Goal: Task Accomplishment & Management: Complete application form

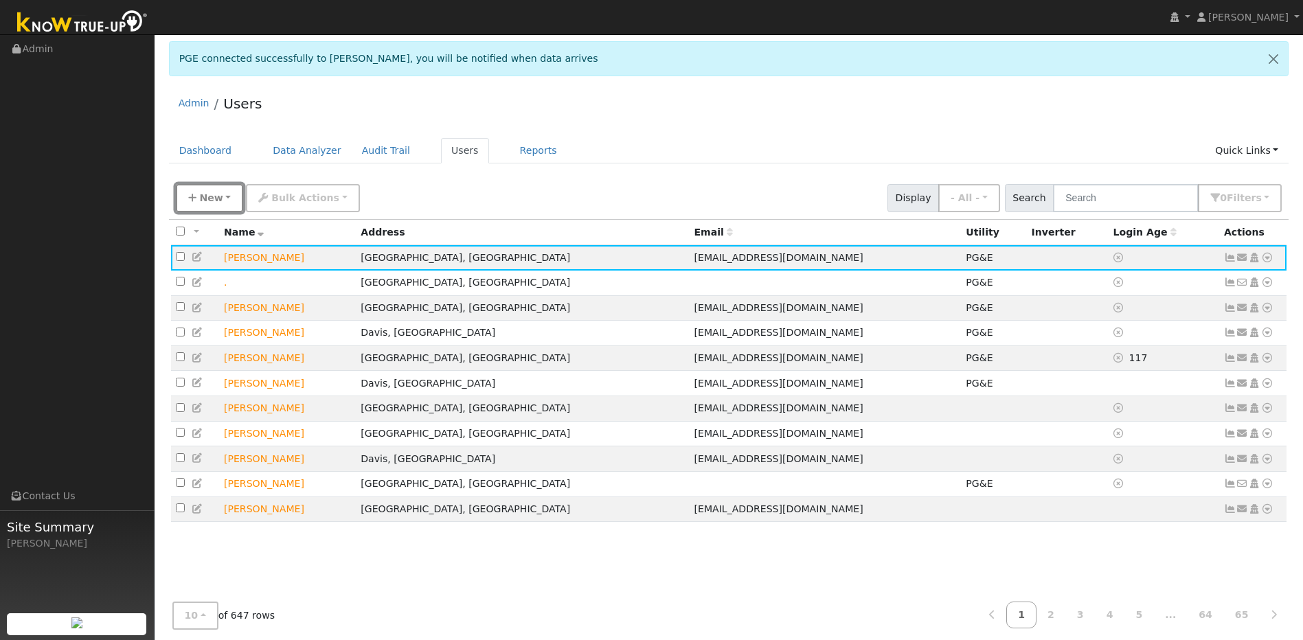
click at [211, 201] on span "New" at bounding box center [210, 197] width 23 height 11
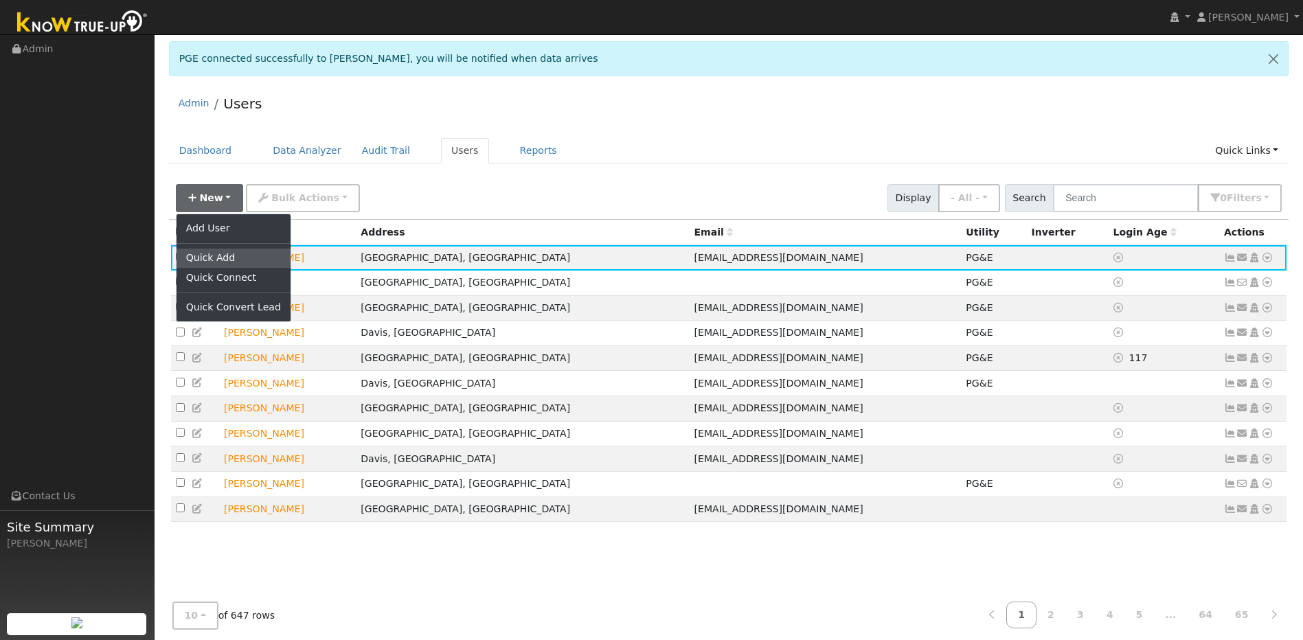
click at [222, 266] on link "Quick Add" at bounding box center [233, 258] width 114 height 19
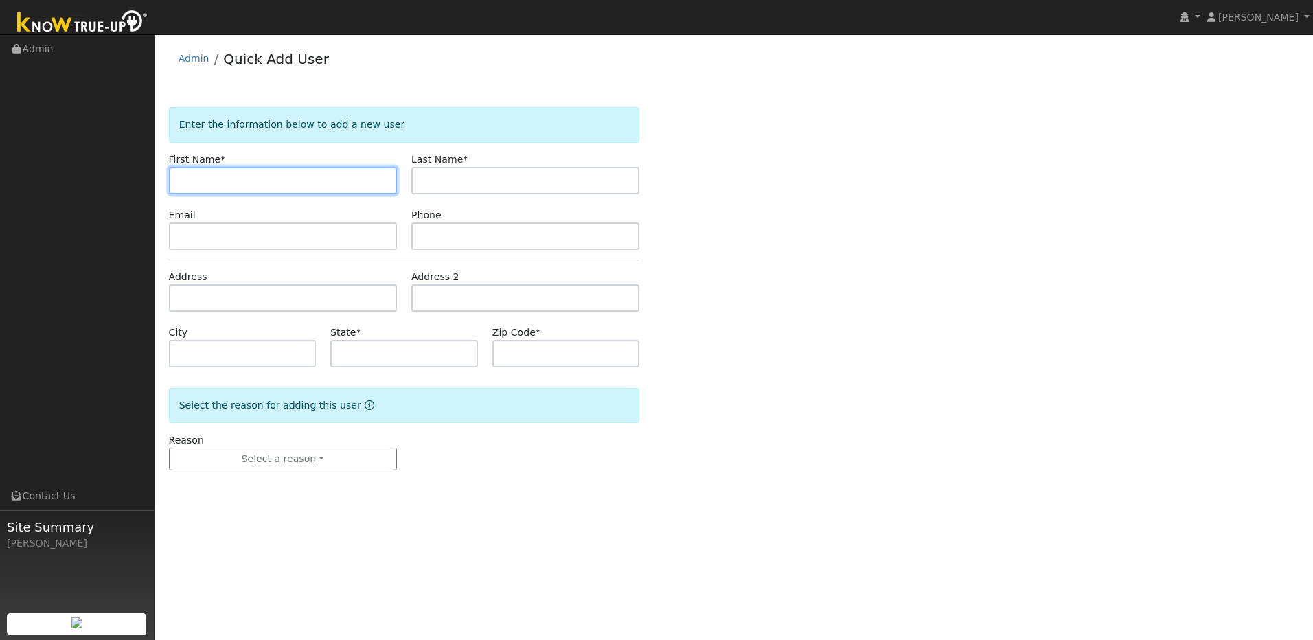
paste input "[PERSON_NAME]"
type input "[PERSON_NAME]"
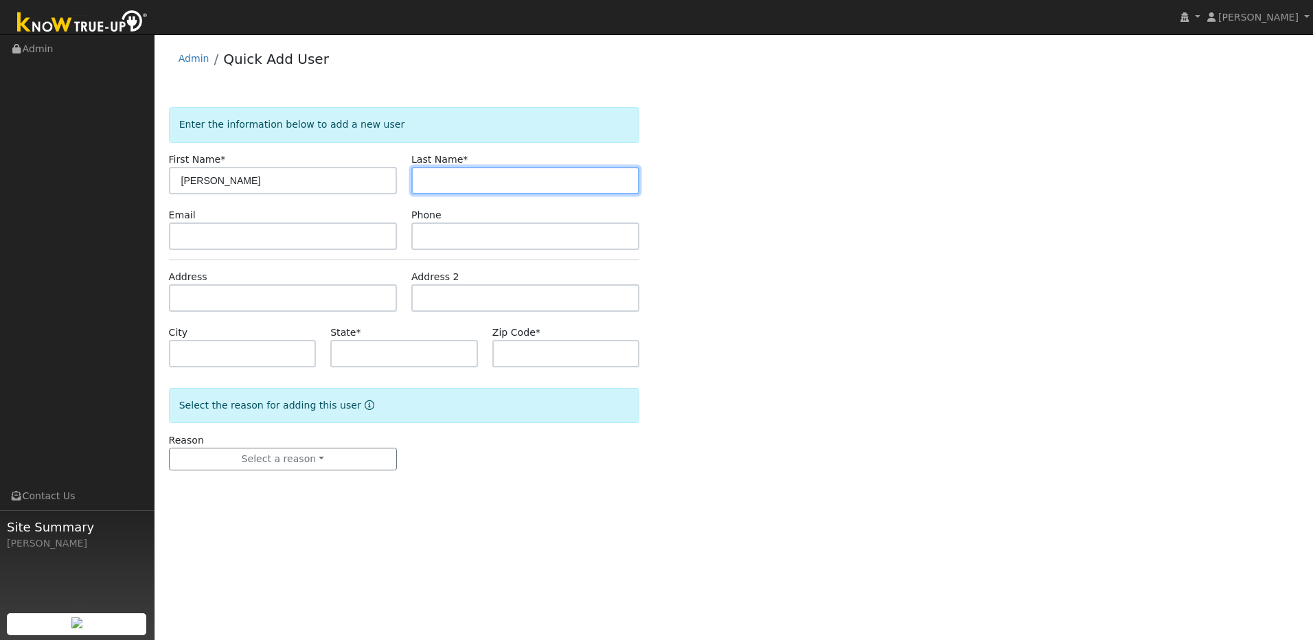
click at [459, 189] on input "text" at bounding box center [525, 180] width 228 height 27
paste input "Traweek"
type input "Traweek"
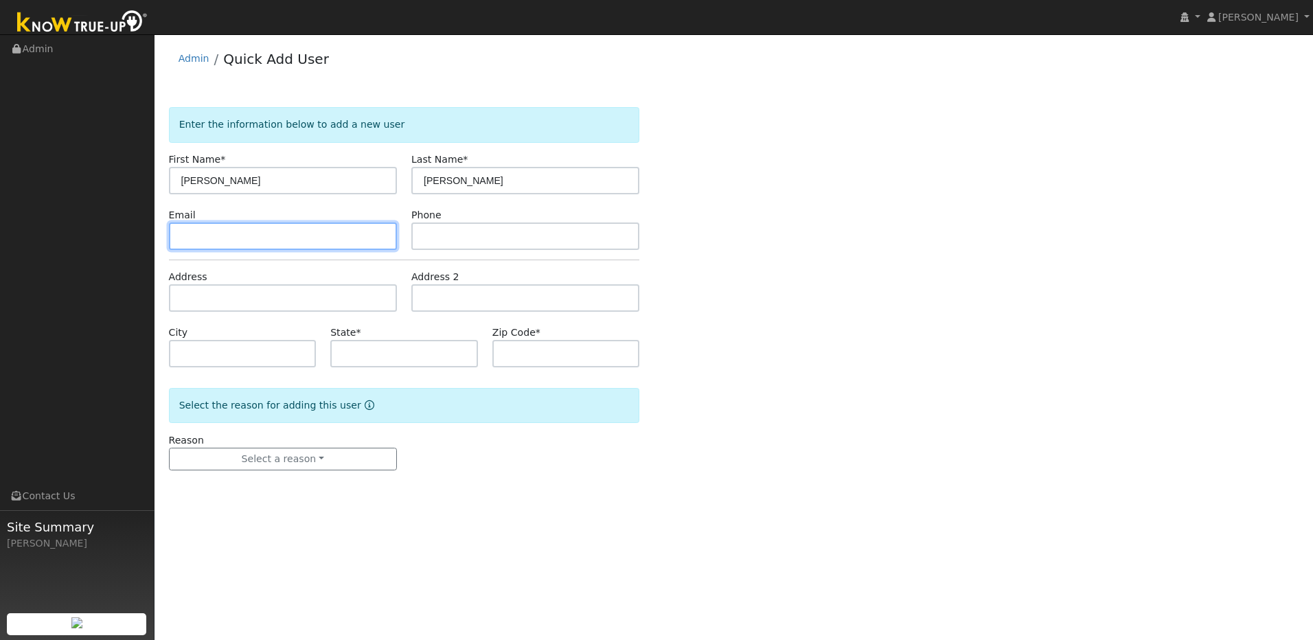
click at [312, 233] on input "text" at bounding box center [283, 235] width 228 height 27
paste input "tktraweek@gmail.com"
type input "tktraweek@gmail.com"
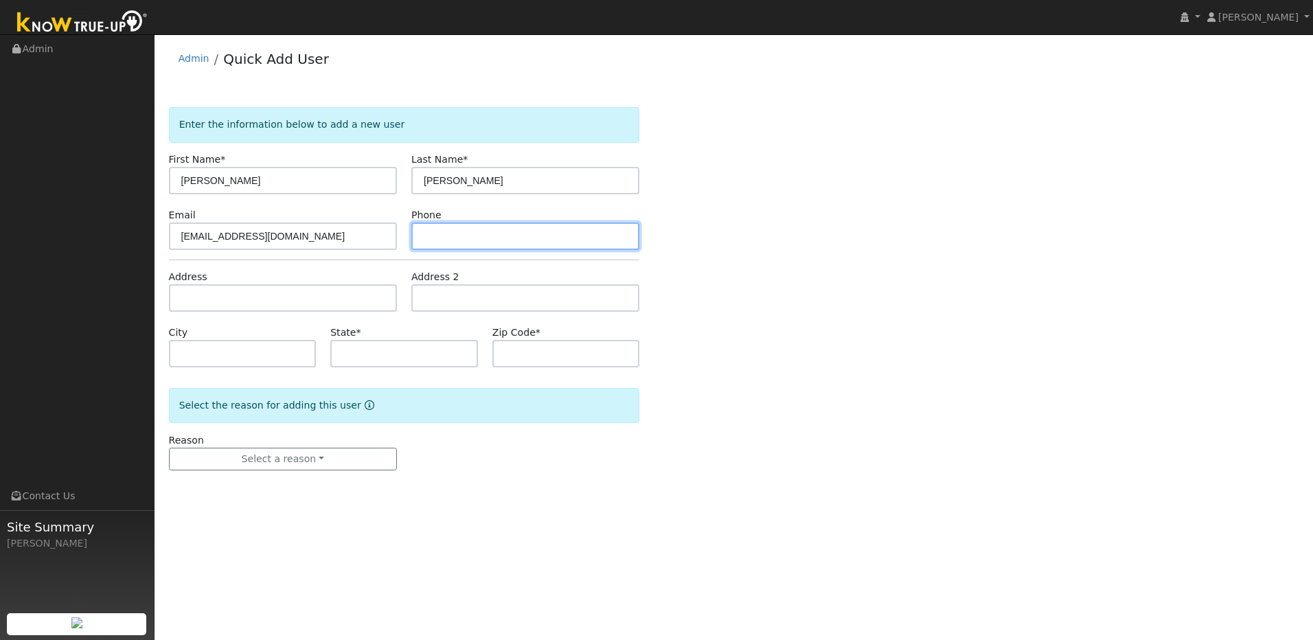
paste input "530-313-0665"
type input "530-313-0665"
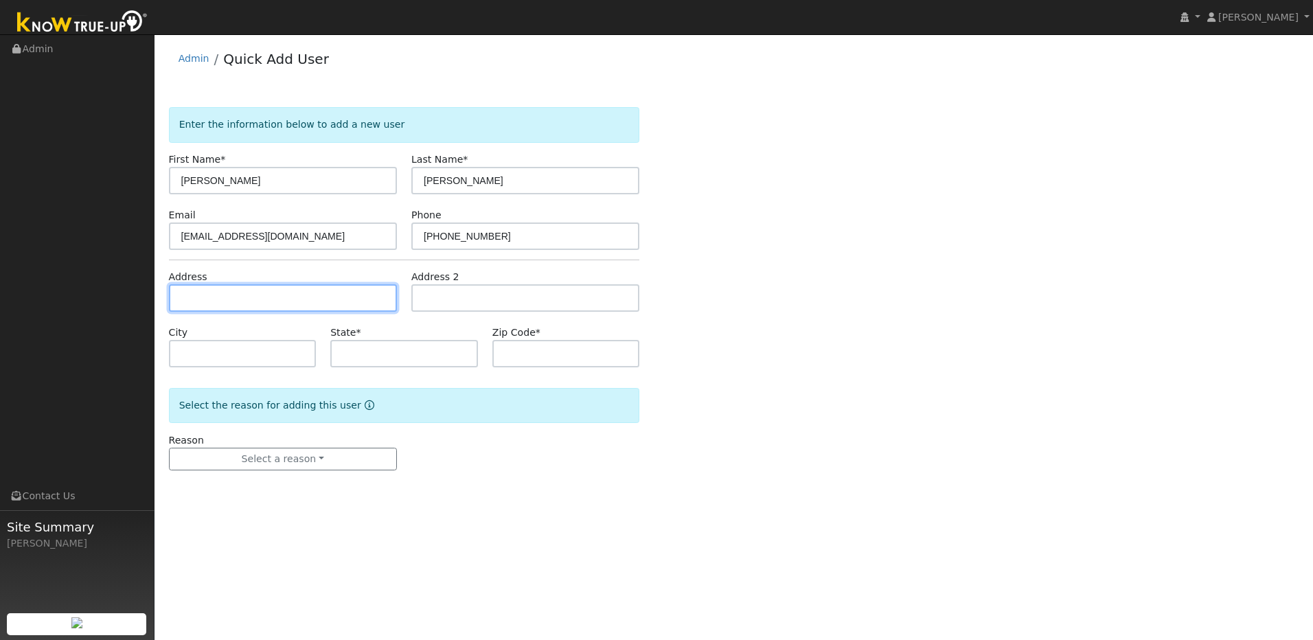
click at [280, 306] on input "text" at bounding box center [283, 297] width 228 height 27
paste input "5500 Milton Ranch Rd."
type input "5500 Milton Ranch Road"
type input "Shingle Springs"
type input "CA"
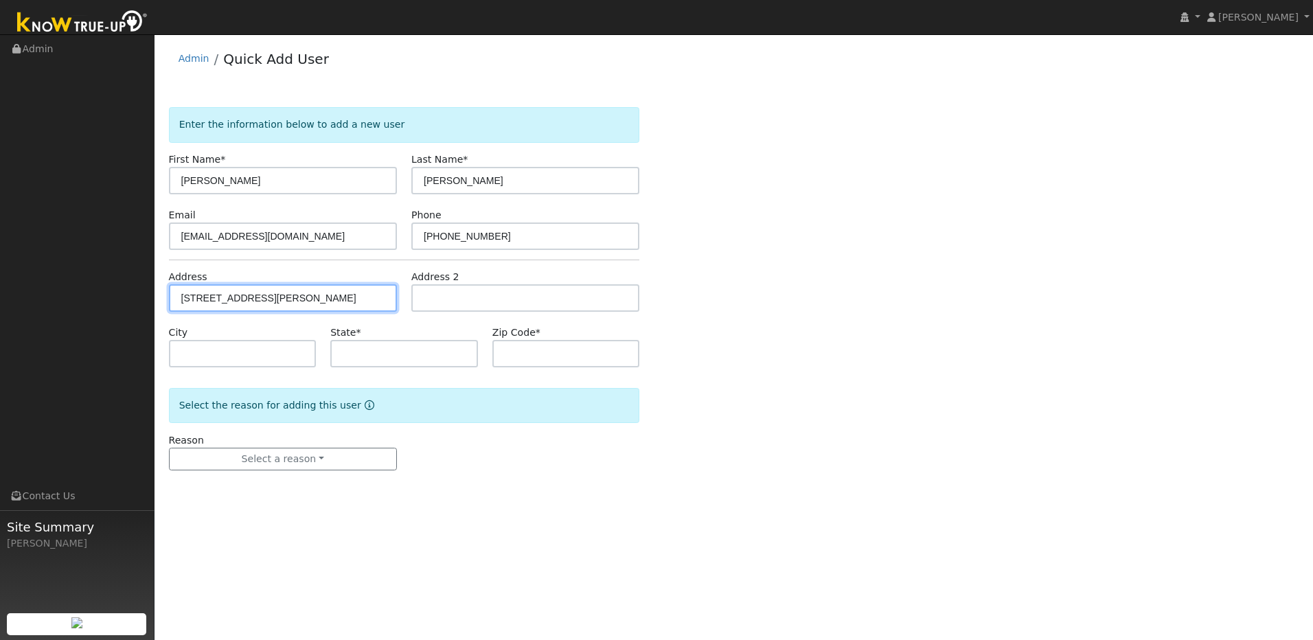
type input "95682"
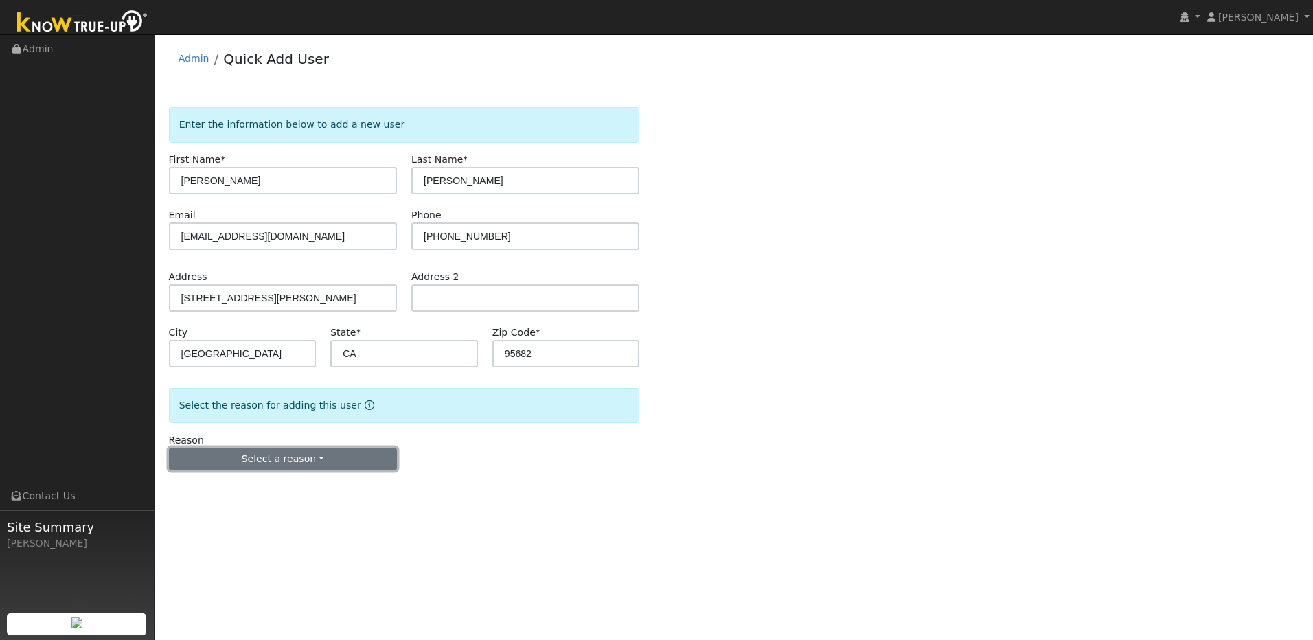
click at [382, 460] on button "Select a reason" at bounding box center [283, 459] width 228 height 23
click at [219, 489] on link "New lead" at bounding box center [246, 487] width 152 height 19
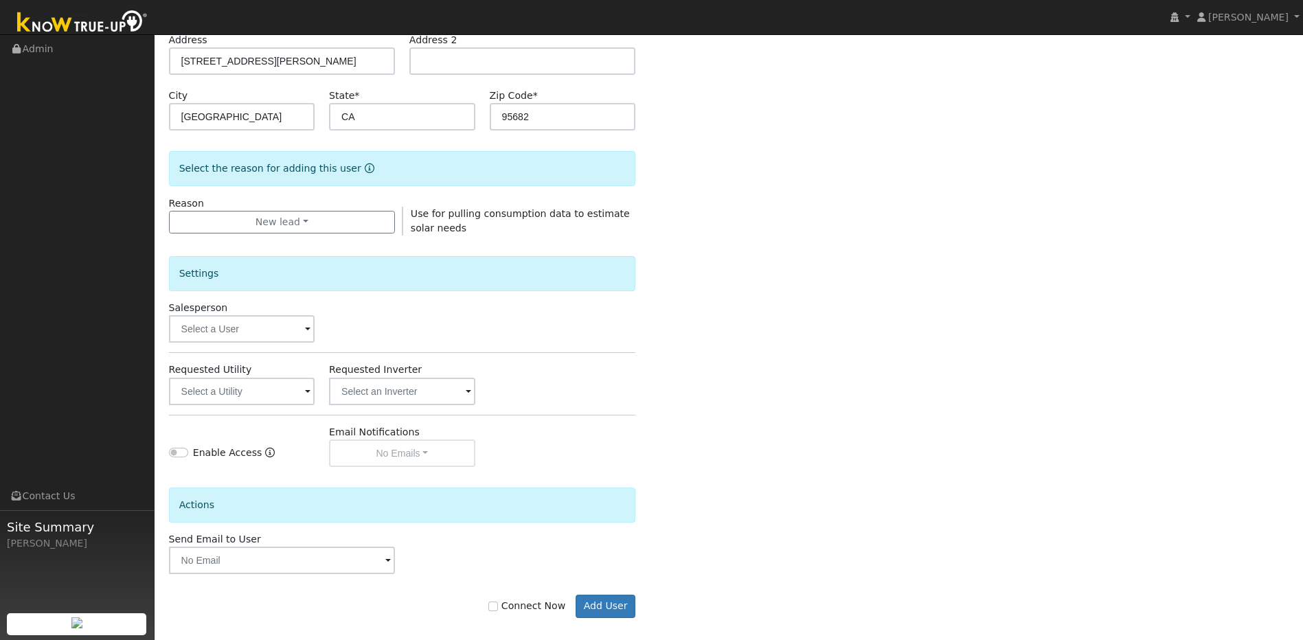
scroll to position [249, 0]
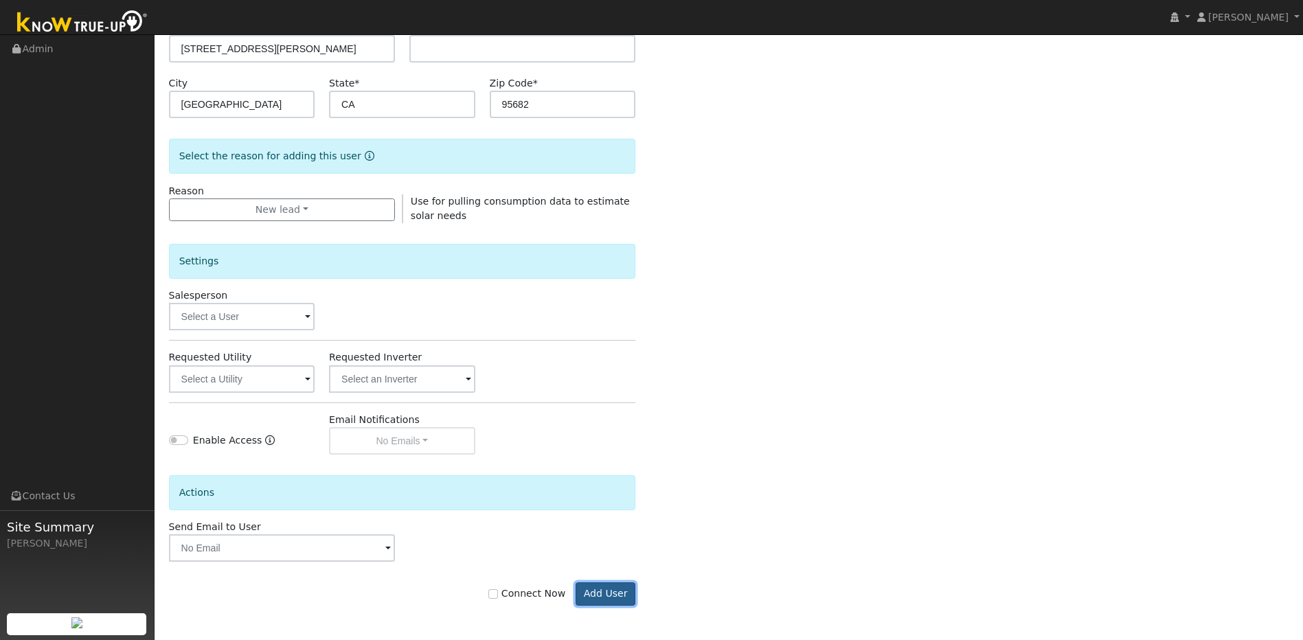
click at [606, 602] on button "Add User" at bounding box center [605, 593] width 60 height 23
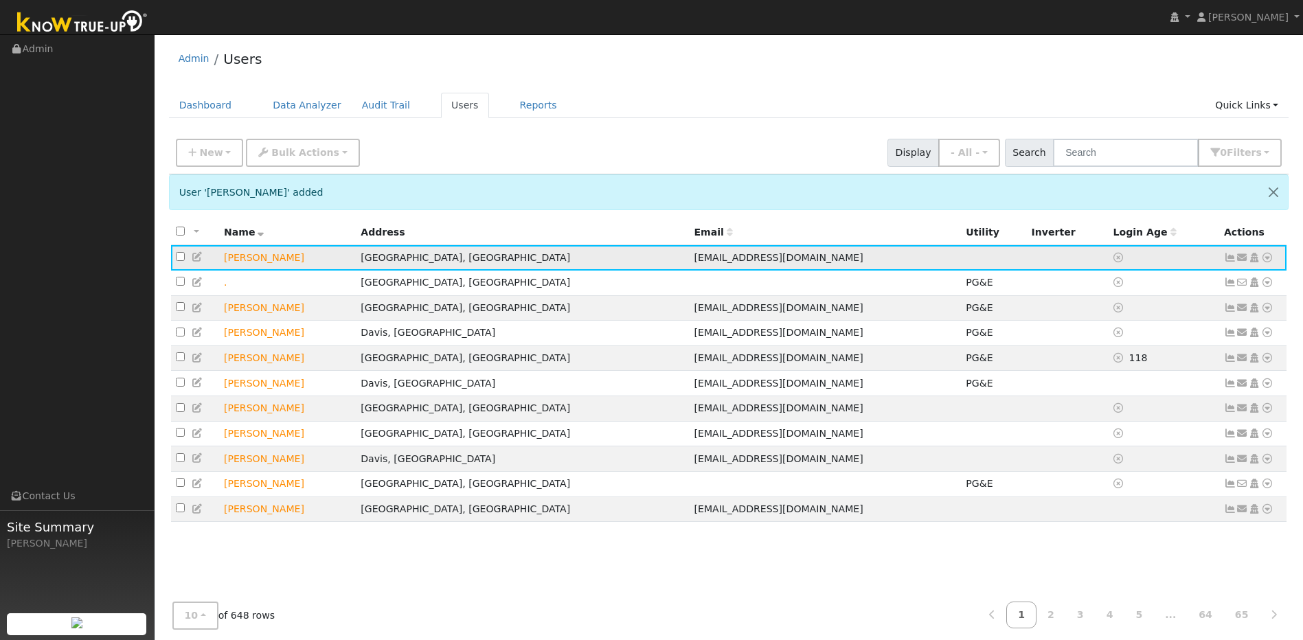
click at [240, 266] on td "Tom Traweek" at bounding box center [287, 257] width 137 height 25
click at [195, 258] on icon at bounding box center [198, 257] width 12 height 10
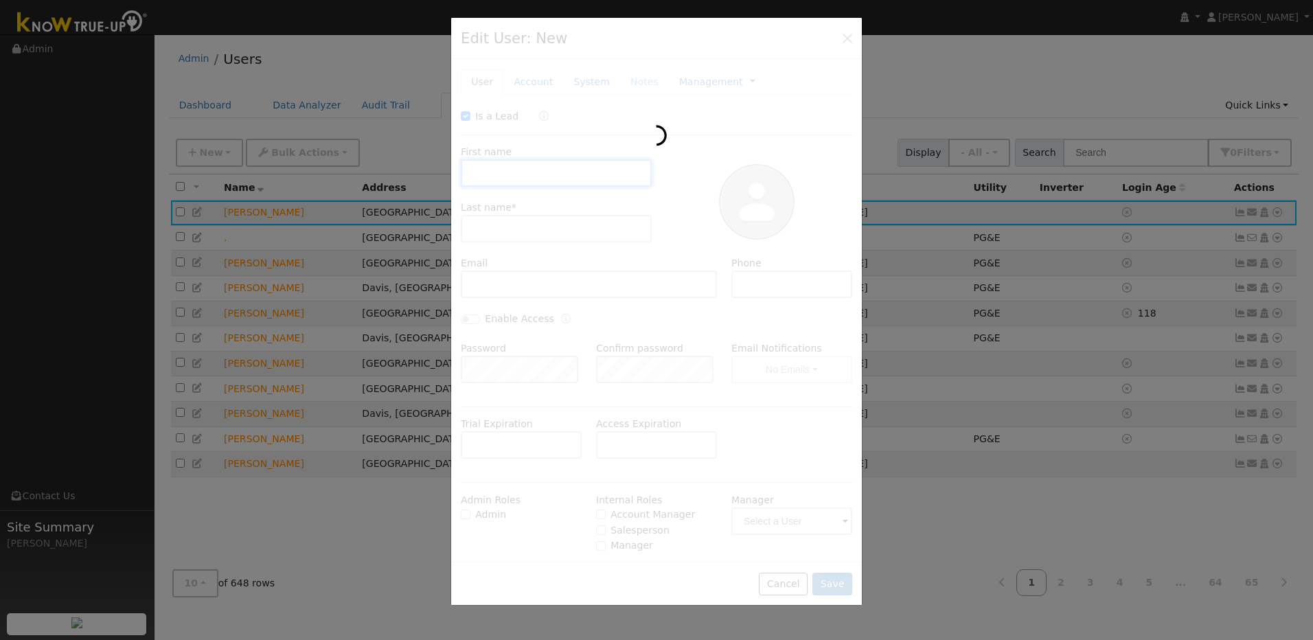
checkbox input "true"
type input "Tom"
type input "Traweek"
type input "[EMAIL_ADDRESS][DOMAIN_NAME]"
type input "530-313-0665"
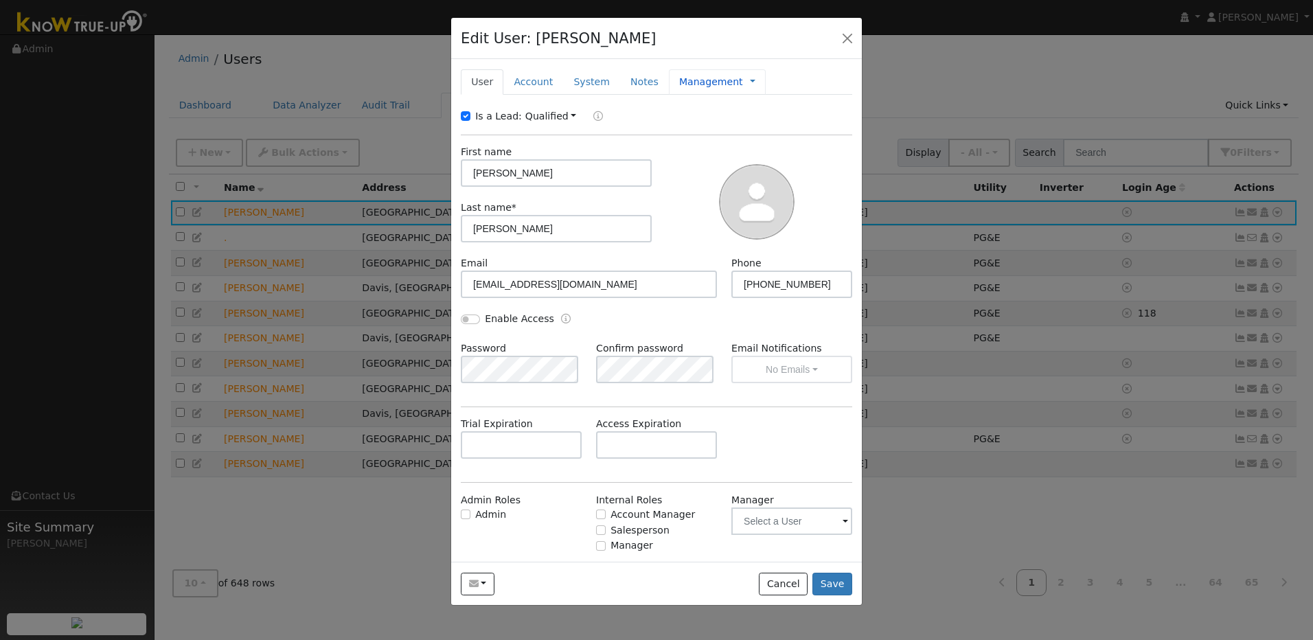
click at [720, 82] on link "Management" at bounding box center [711, 82] width 64 height 14
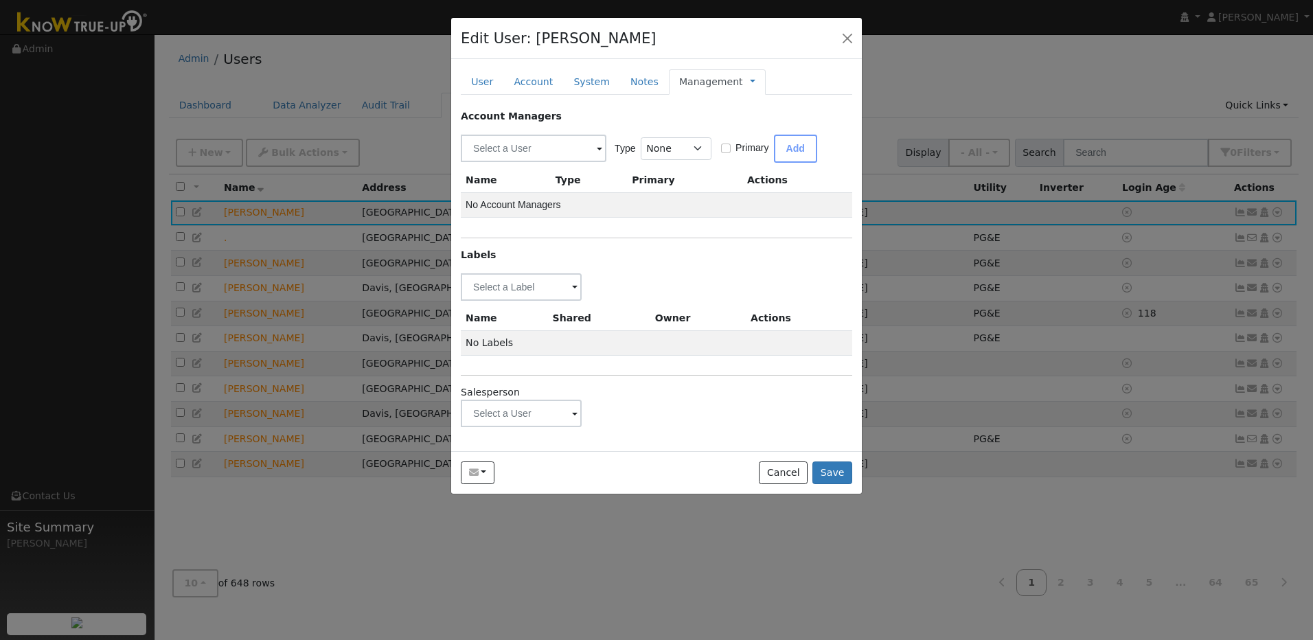
click at [572, 296] on span at bounding box center [574, 288] width 5 height 16
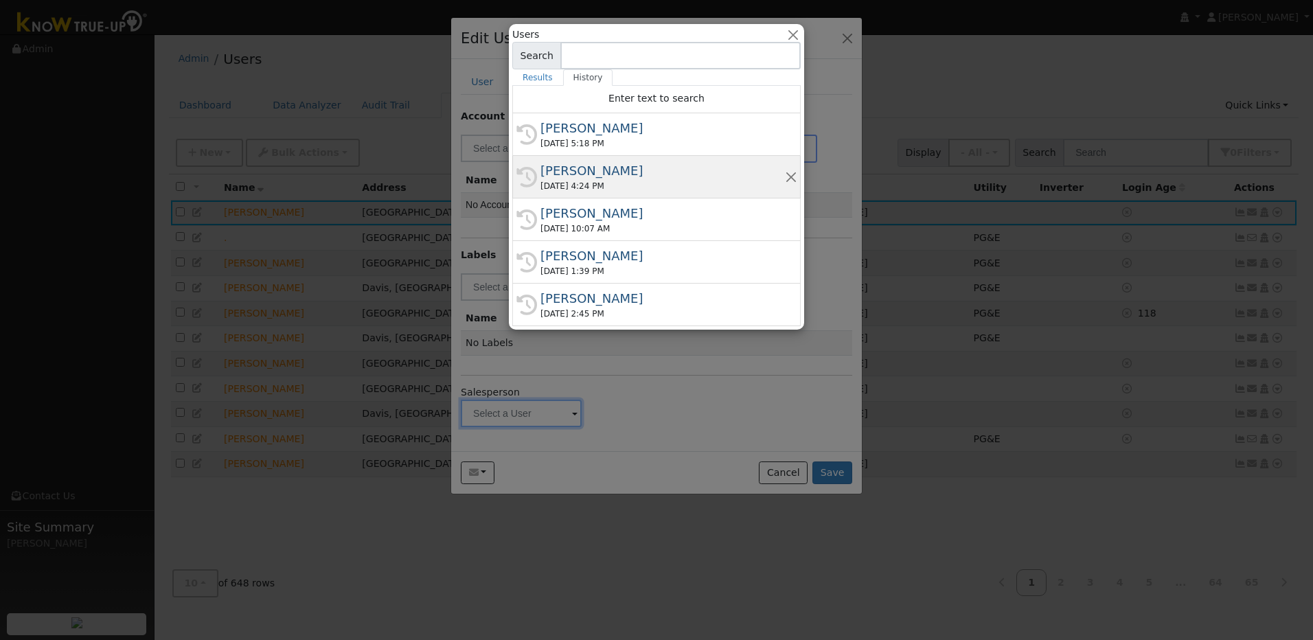
click at [627, 181] on div "08/07/2025 4:24 PM" at bounding box center [662, 186] width 244 height 12
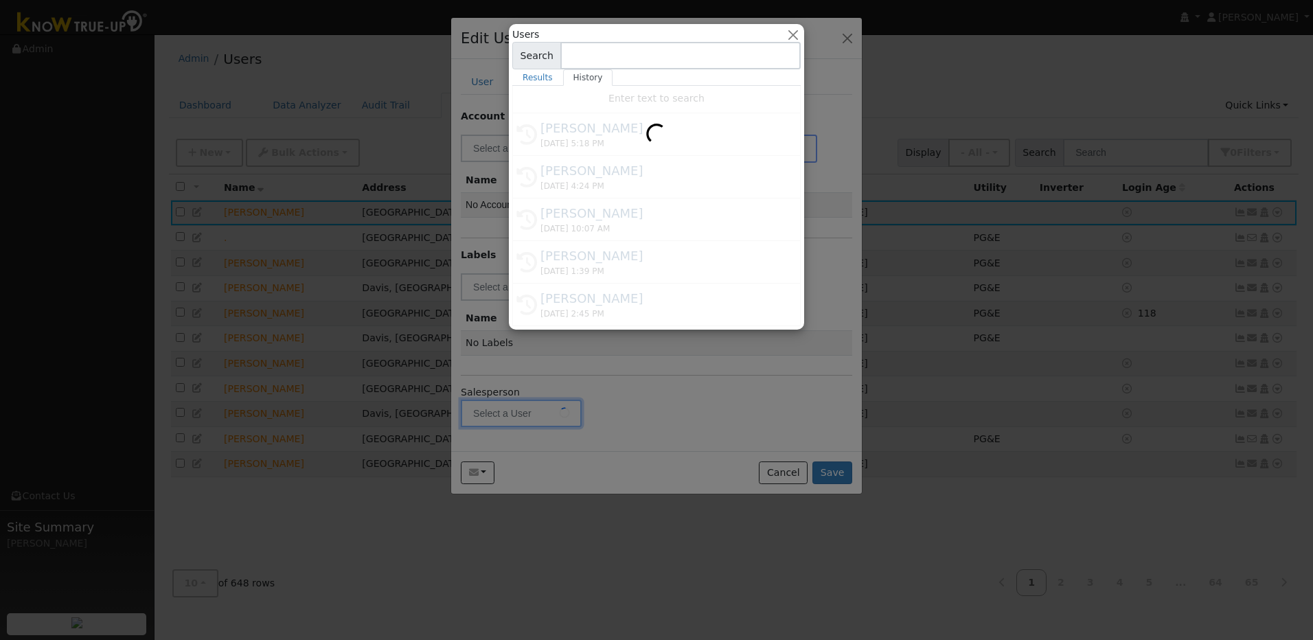
type input "Matt Bilyeu"
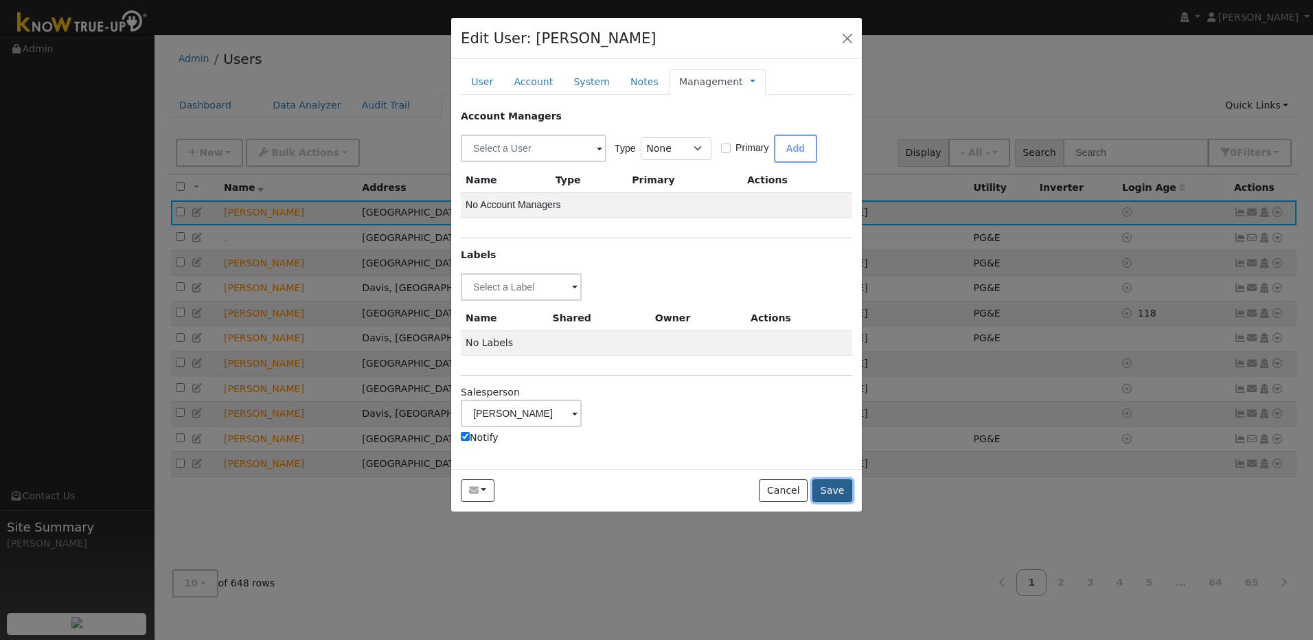
click at [824, 490] on button "Save" at bounding box center [832, 490] width 40 height 23
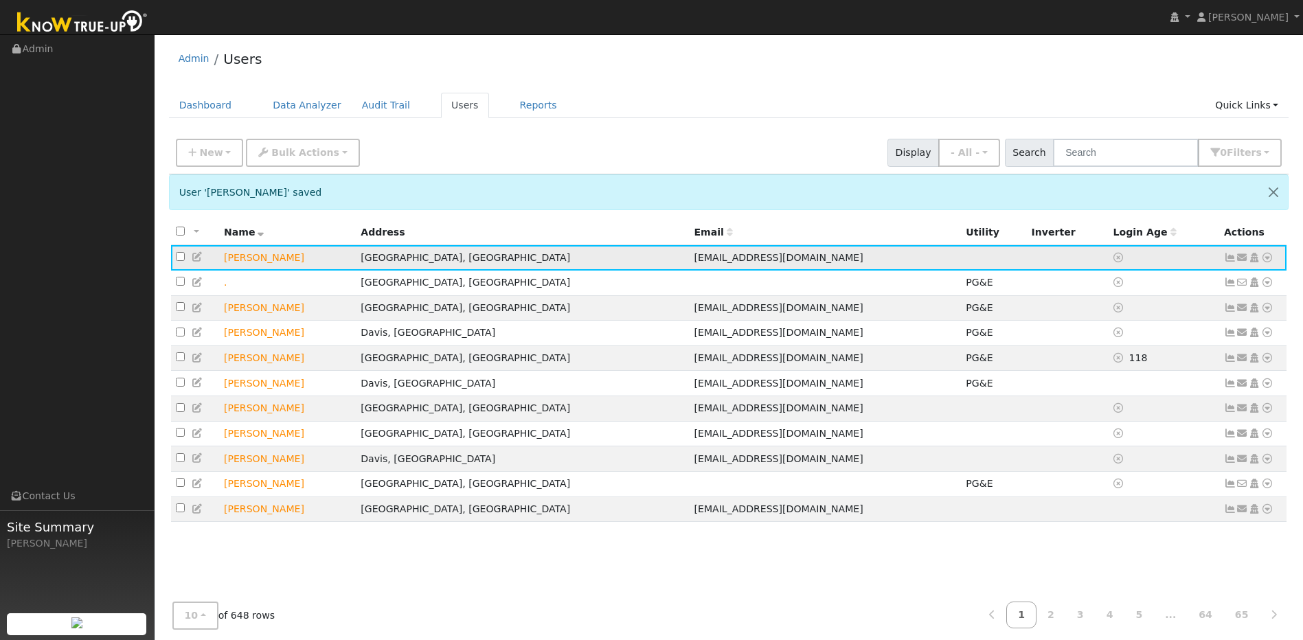
click at [1269, 257] on icon at bounding box center [1267, 258] width 12 height 10
click at [1127, 367] on link "Utility" at bounding box center [1124, 361] width 95 height 19
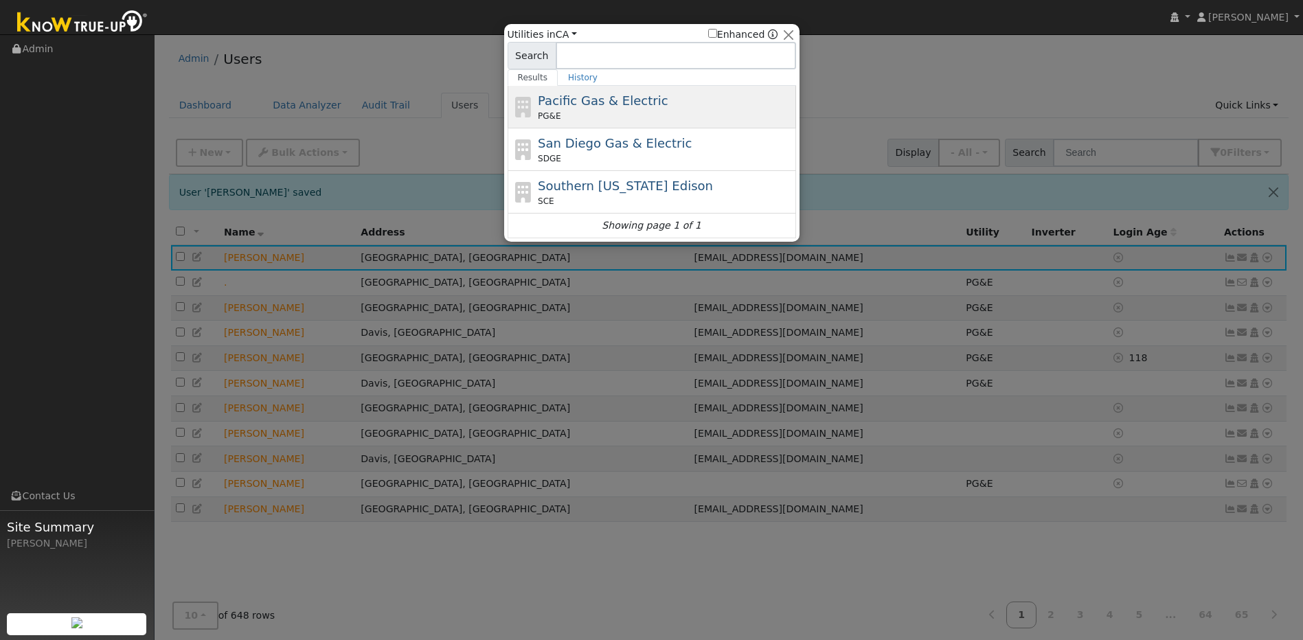
click at [739, 111] on div "PG&E" at bounding box center [665, 116] width 255 height 12
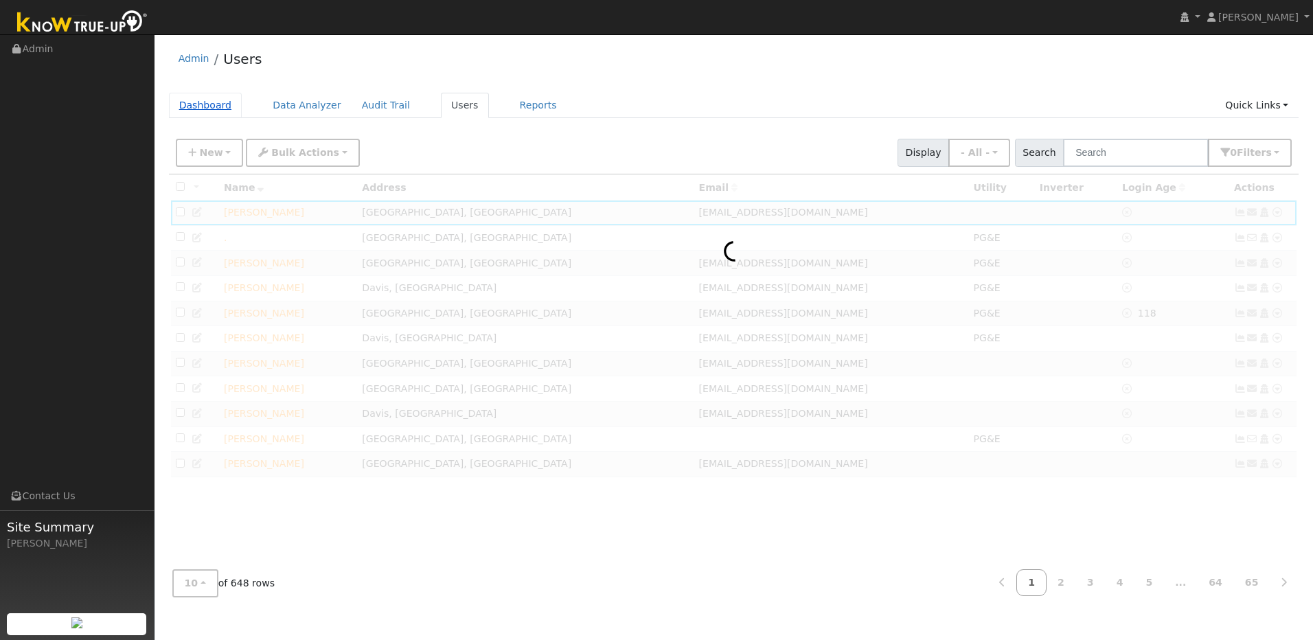
click at [229, 102] on link "Dashboard" at bounding box center [205, 105] width 73 height 25
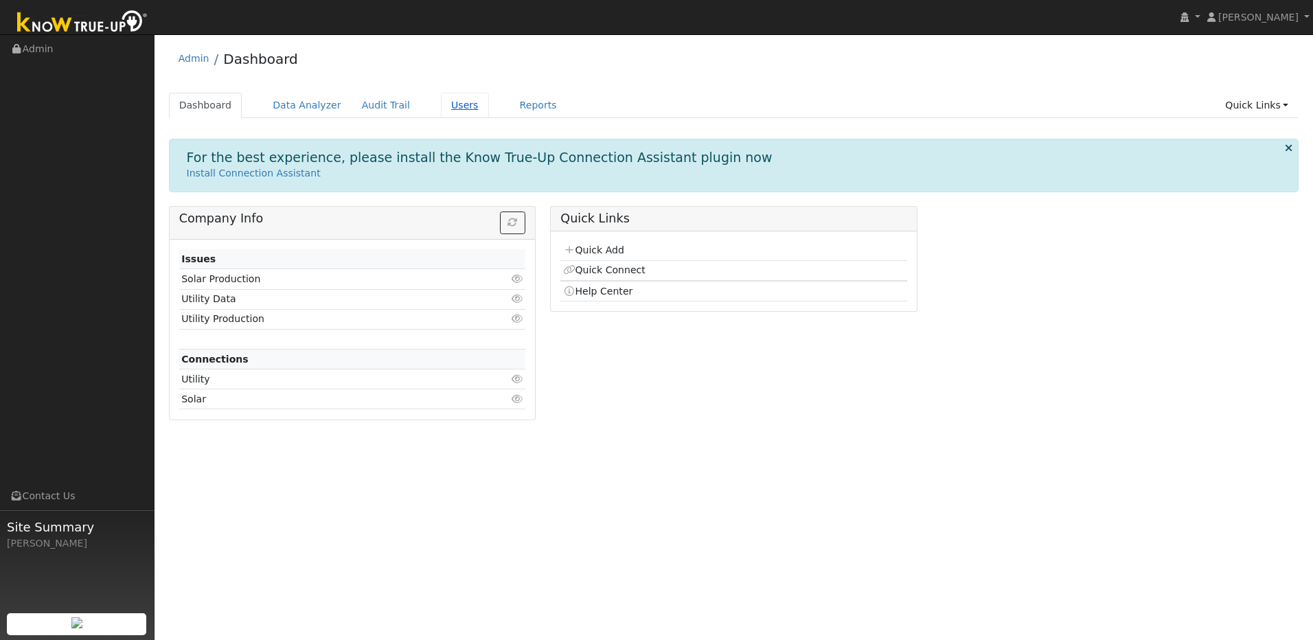
click at [443, 104] on link "Users" at bounding box center [465, 105] width 48 height 25
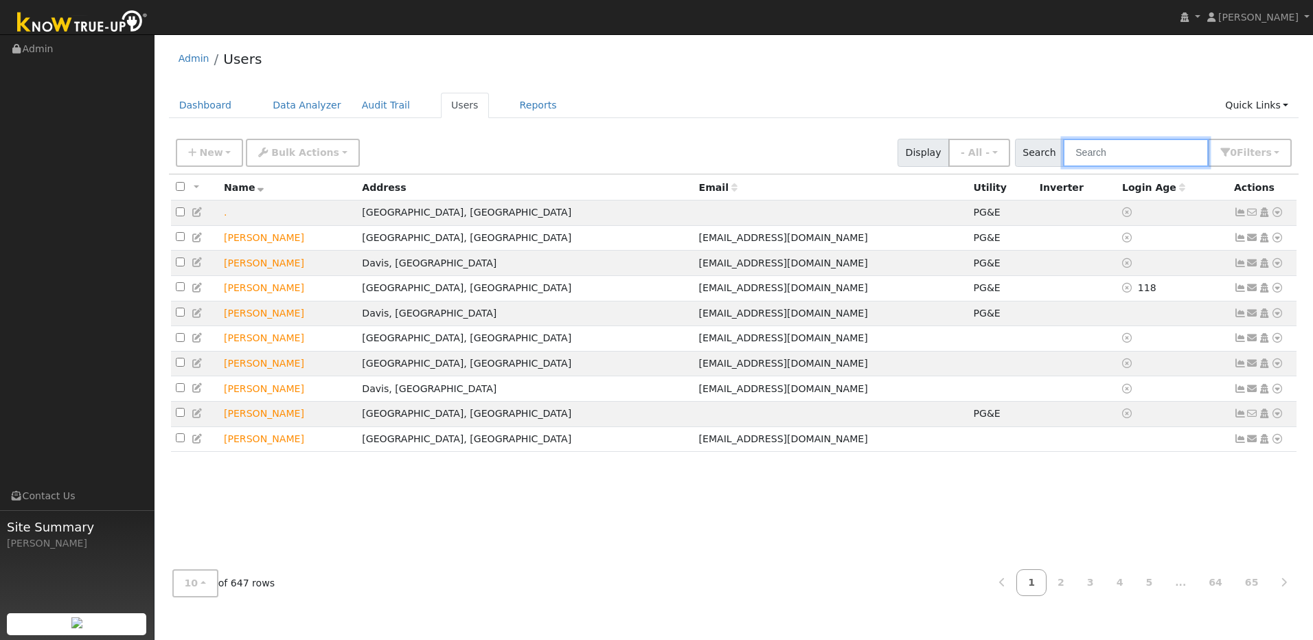
click at [1167, 161] on input "text" at bounding box center [1136, 153] width 146 height 28
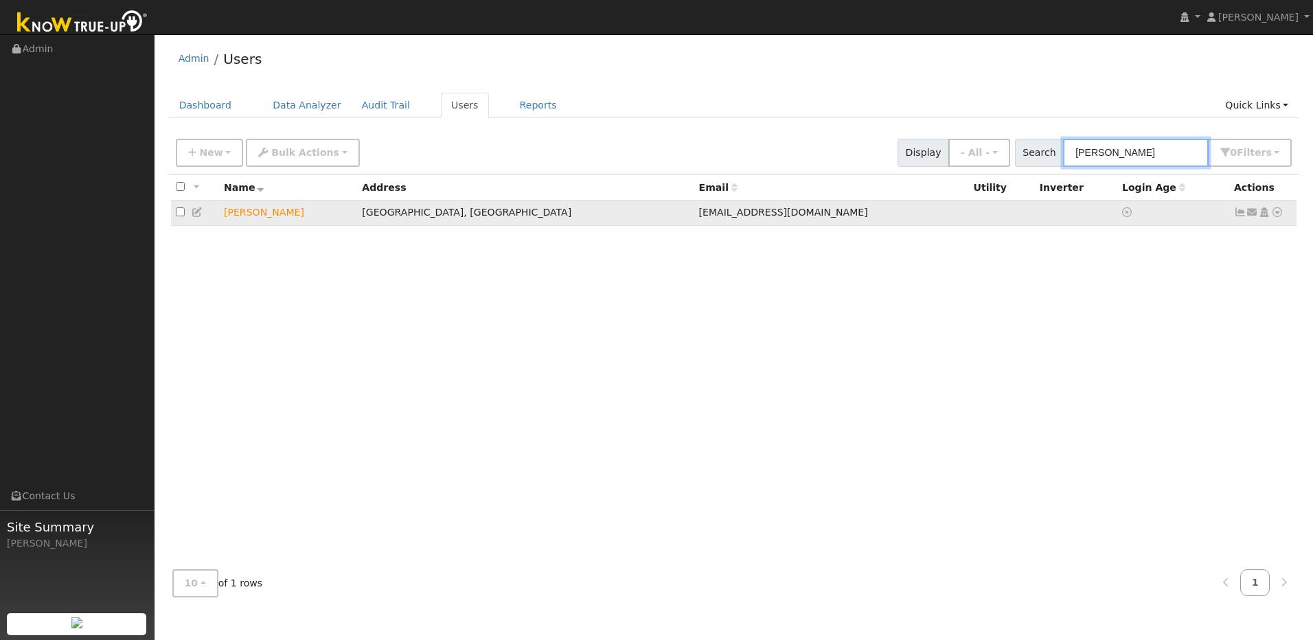
type input "Tom Tra"
click at [1274, 214] on icon at bounding box center [1277, 212] width 12 height 10
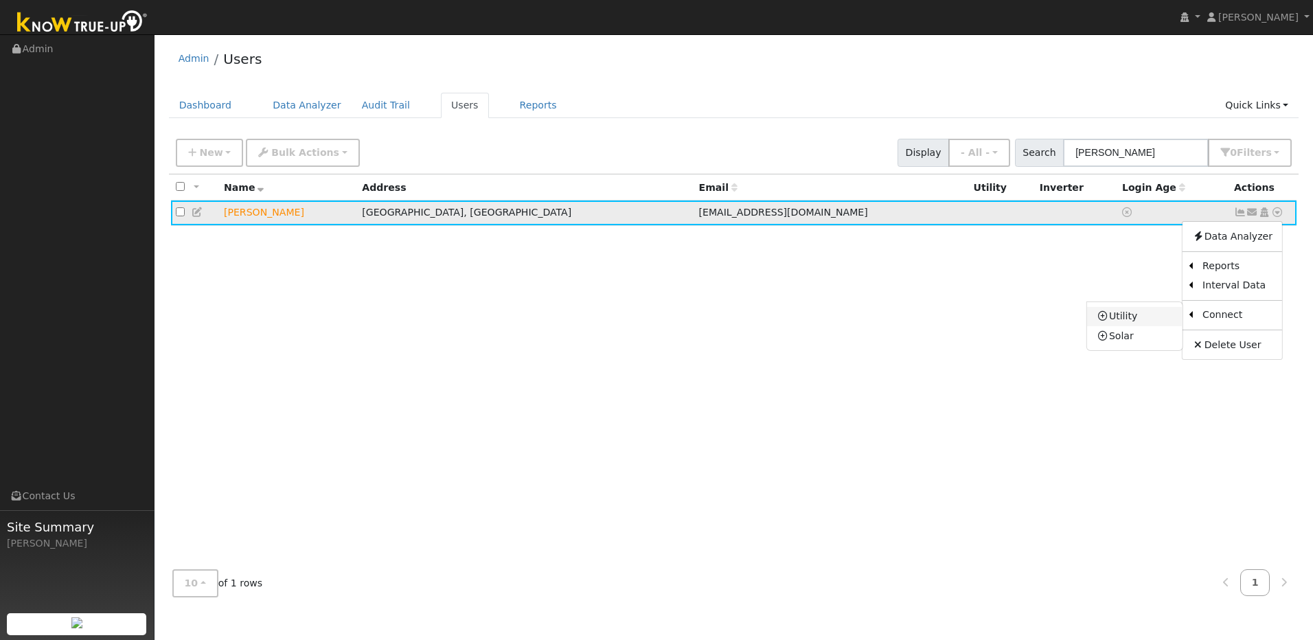
click at [1130, 325] on link "Utility" at bounding box center [1134, 316] width 95 height 19
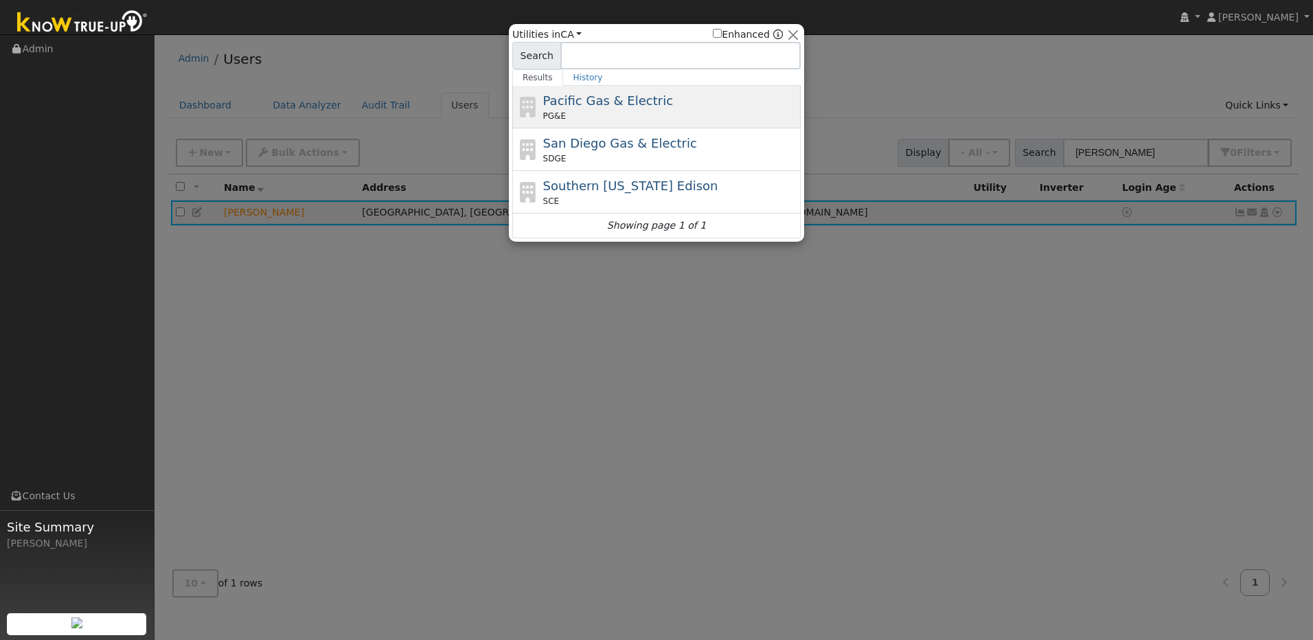
click at [615, 107] on span "Pacific Gas & Electric" at bounding box center [608, 100] width 130 height 14
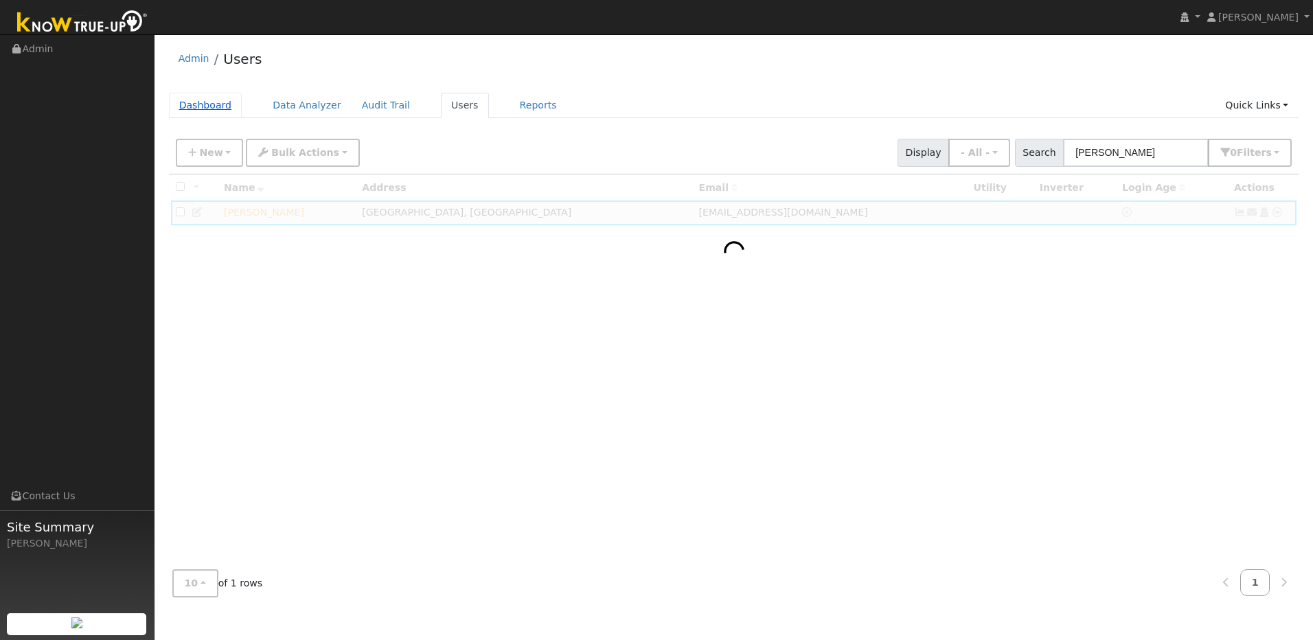
click at [205, 108] on link "Dashboard" at bounding box center [205, 105] width 73 height 25
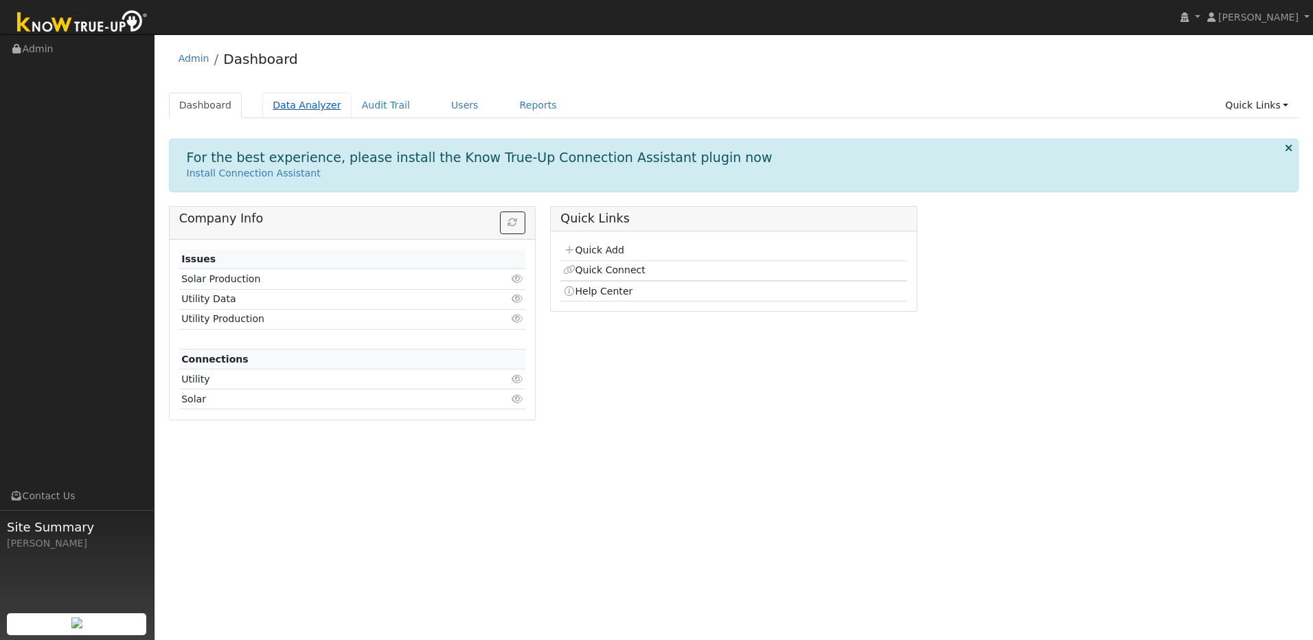
click at [277, 110] on link "Data Analyzer" at bounding box center [306, 105] width 89 height 25
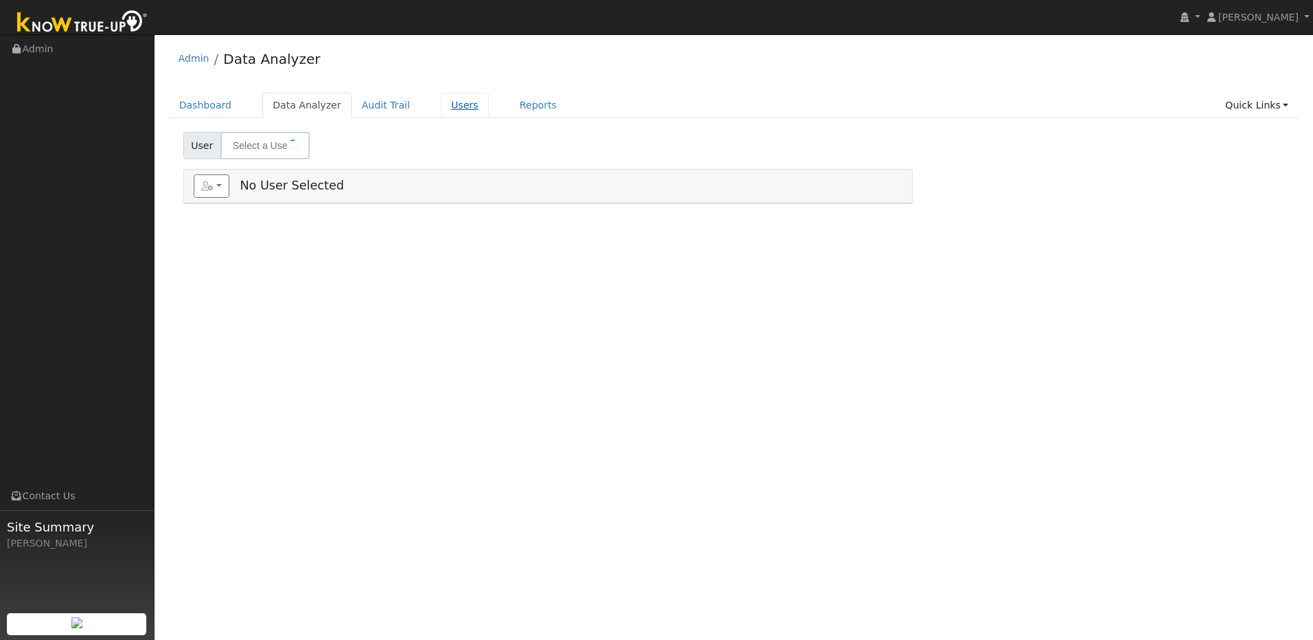
click at [446, 105] on link "Users" at bounding box center [465, 105] width 48 height 25
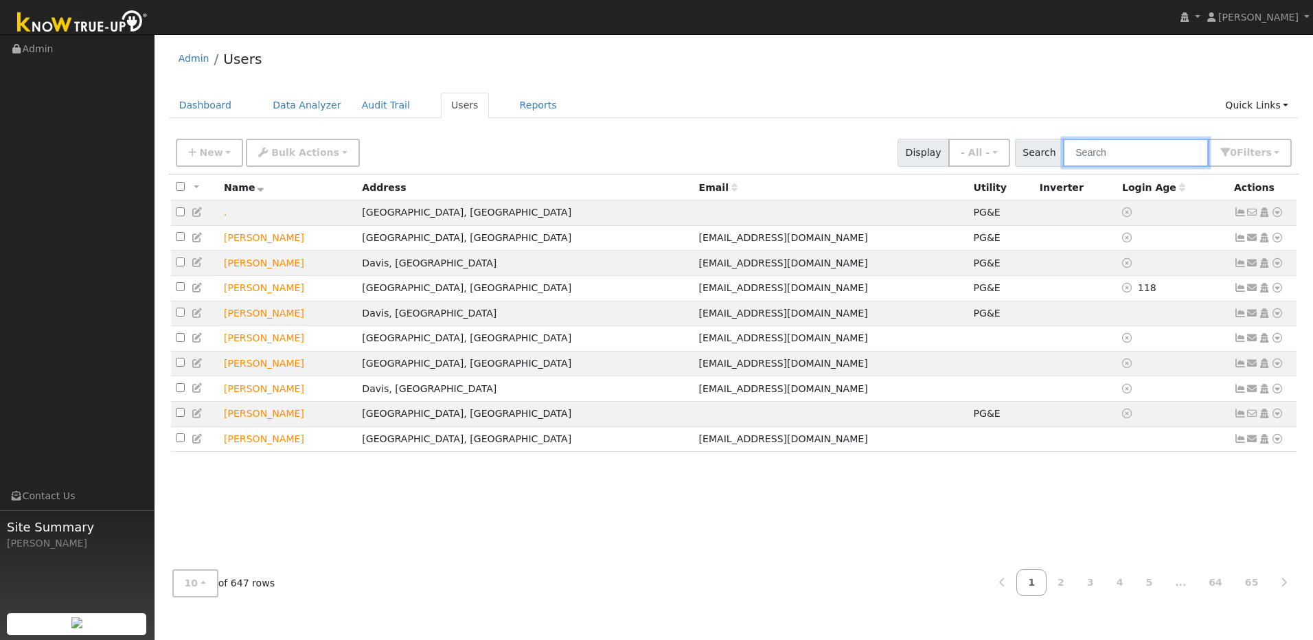
click at [1116, 154] on input "text" at bounding box center [1136, 153] width 146 height 28
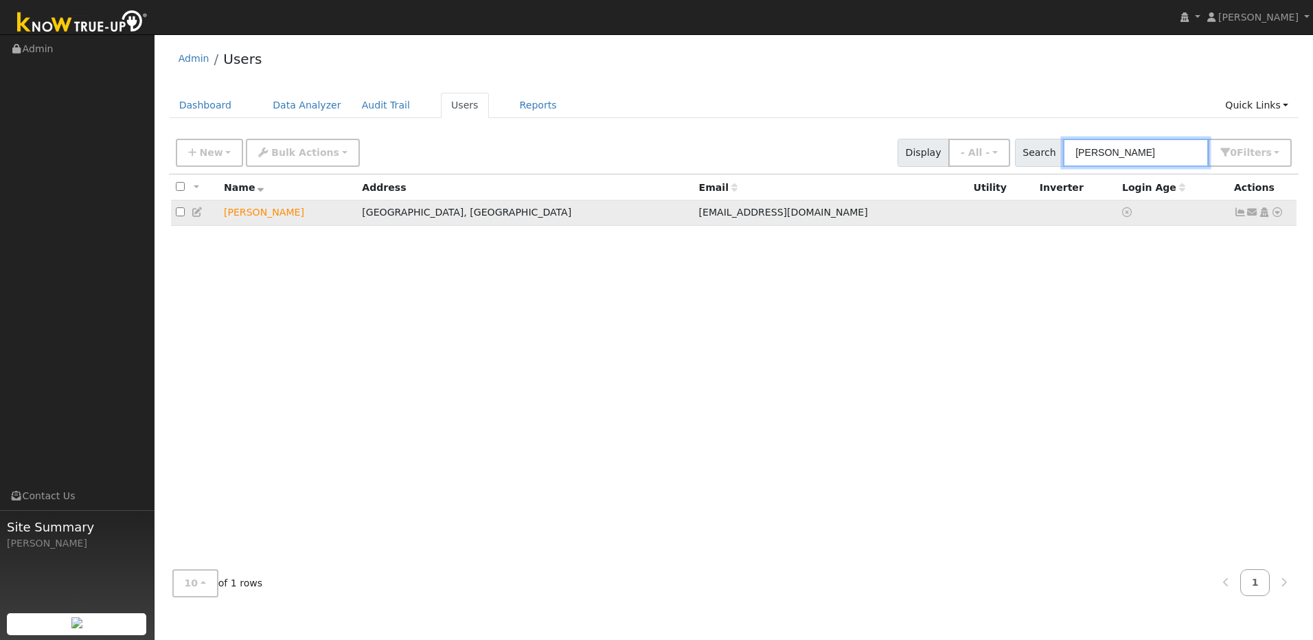
type input "[PERSON_NAME]"
click at [1276, 215] on icon at bounding box center [1277, 212] width 12 height 10
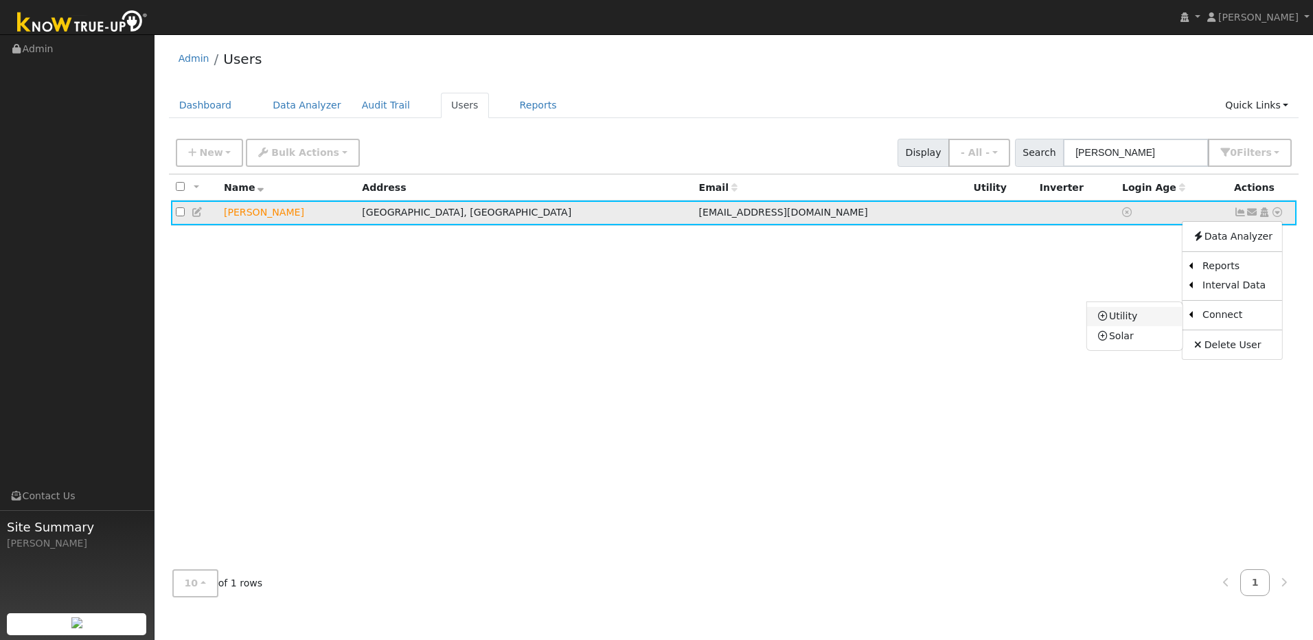
click at [1151, 320] on link "Utility" at bounding box center [1134, 316] width 95 height 19
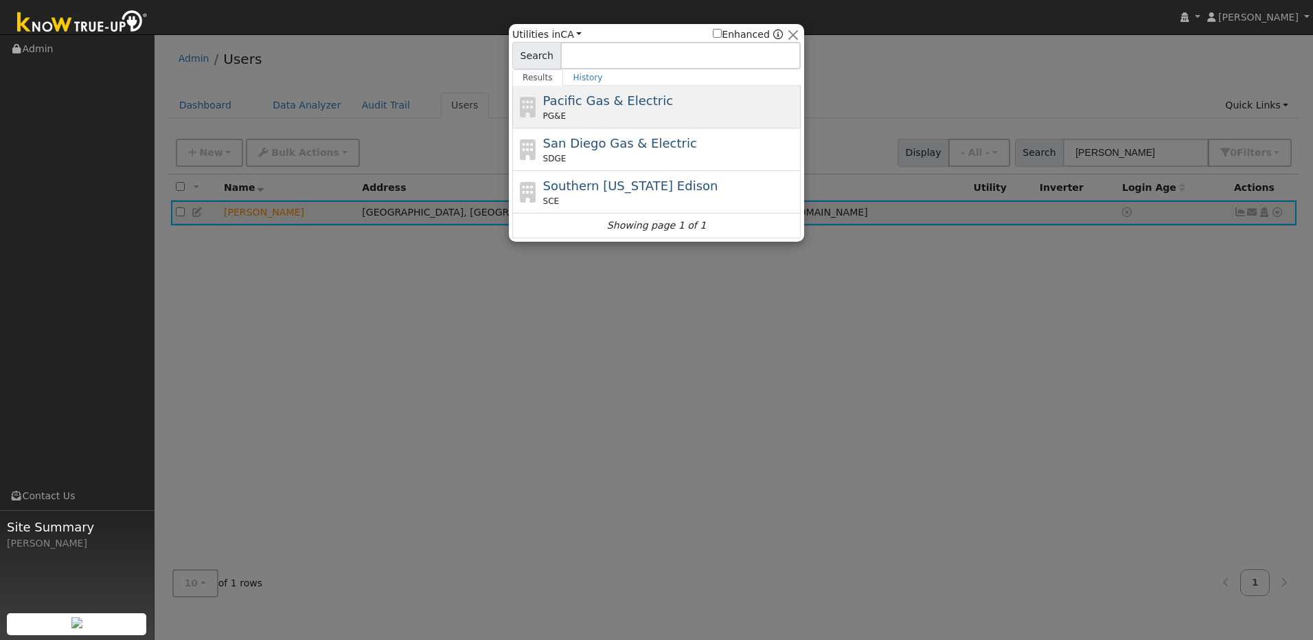
click at [724, 110] on div "PG&E" at bounding box center [670, 116] width 255 height 12
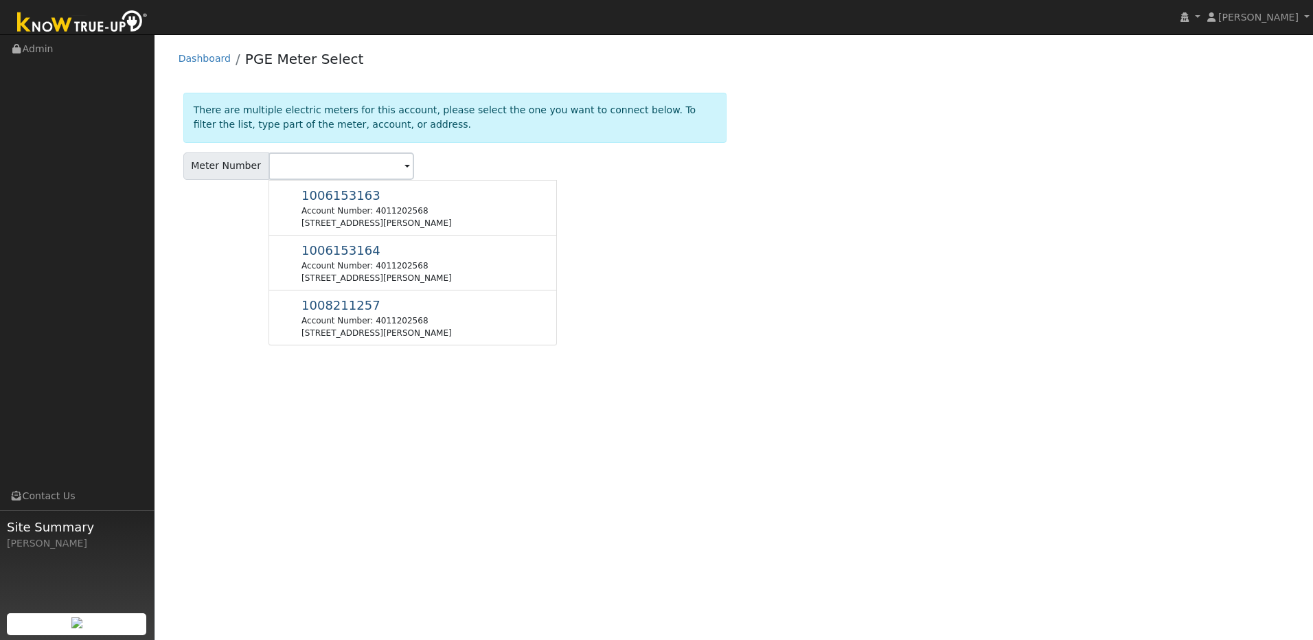
click at [404, 167] on span at bounding box center [406, 167] width 5 height 16
click at [647, 248] on div "User Profile First name Last name Email Email Notifications No Emails No Emails…" at bounding box center [733, 337] width 1158 height 606
